Goal: Information Seeking & Learning: Learn about a topic

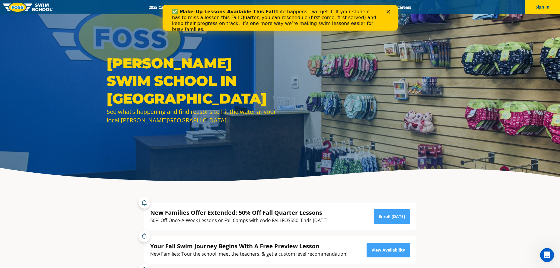
click at [387, 10] on icon "Close" at bounding box center [389, 12] width 4 height 4
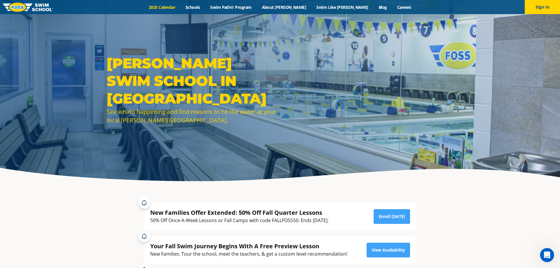
click at [181, 9] on link "2025 Calendar" at bounding box center [162, 7] width 37 height 6
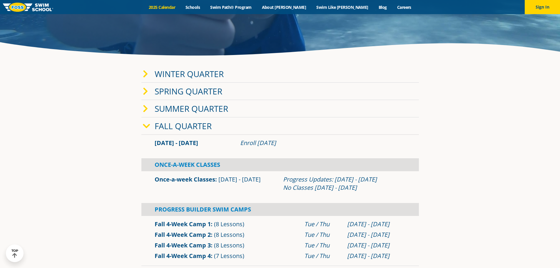
scroll to position [147, 0]
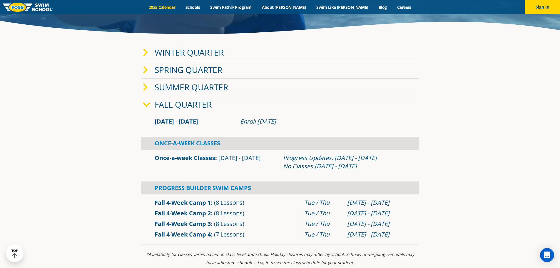
click at [190, 104] on link "Fall Quarter" at bounding box center [183, 104] width 57 height 11
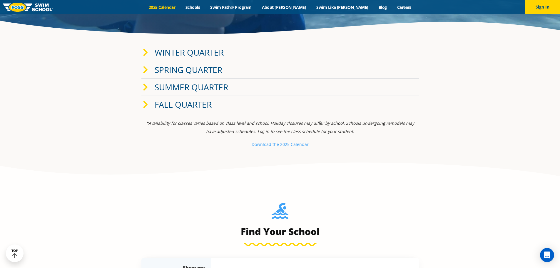
click at [177, 102] on link "Fall Quarter" at bounding box center [183, 104] width 57 height 11
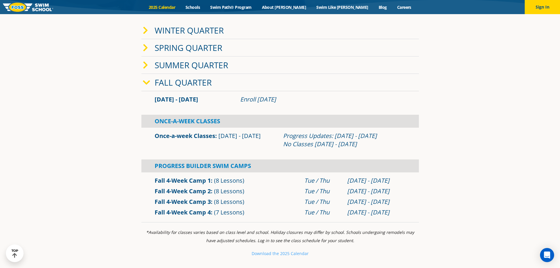
scroll to position [118, 0]
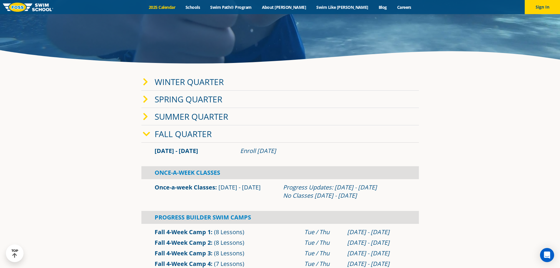
click at [147, 82] on icon at bounding box center [145, 82] width 5 height 8
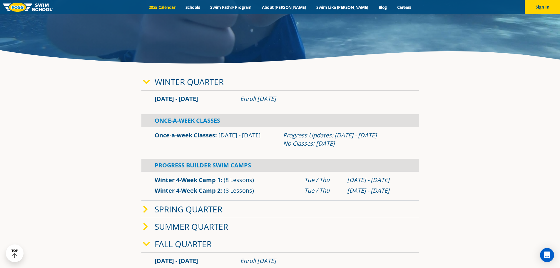
click at [147, 82] on icon at bounding box center [146, 82] width 7 height 8
